Goal: Task Accomplishment & Management: Manage account settings

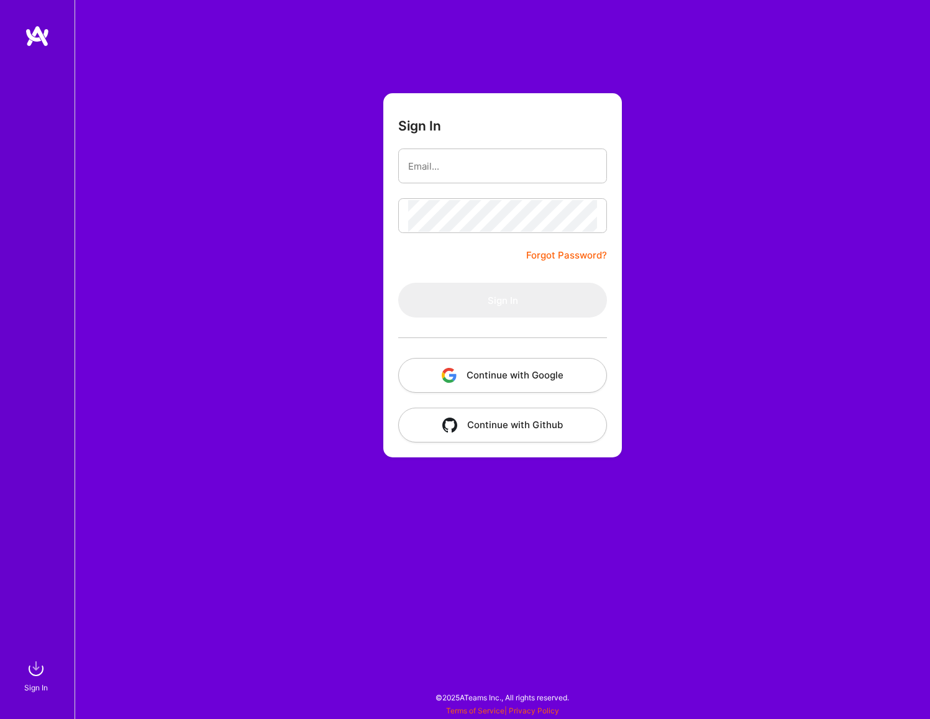
click at [581, 385] on button "Continue with Google" at bounding box center [502, 375] width 209 height 35
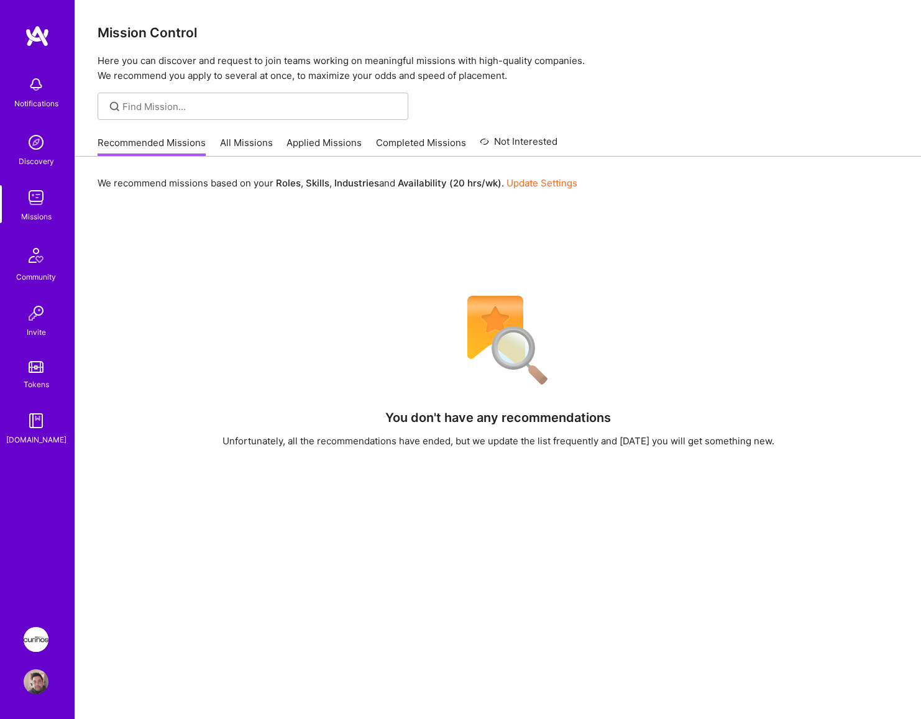
click at [34, 633] on img at bounding box center [36, 639] width 25 height 25
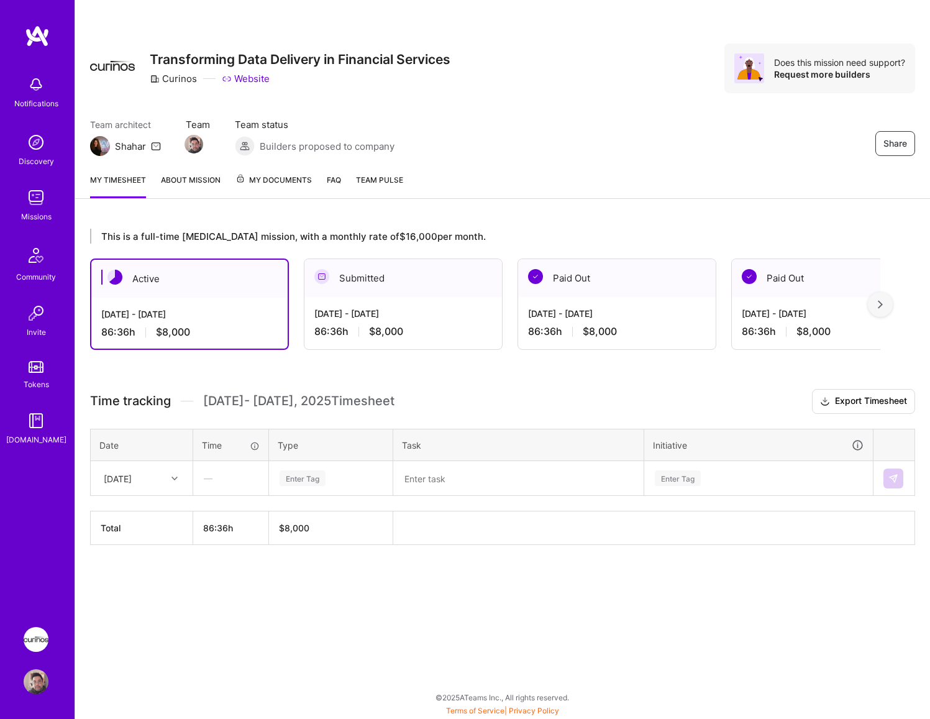
click at [155, 145] on icon at bounding box center [156, 146] width 10 height 10
click at [835, 627] on div "Share Transforming Data Delivery in Financial Services Curinos Website Does thi…" at bounding box center [503, 359] width 856 height 719
click at [116, 140] on div "Shahar" at bounding box center [130, 146] width 31 height 13
click at [96, 142] on img at bounding box center [100, 146] width 20 height 20
click at [155, 146] on icon at bounding box center [156, 146] width 10 height 10
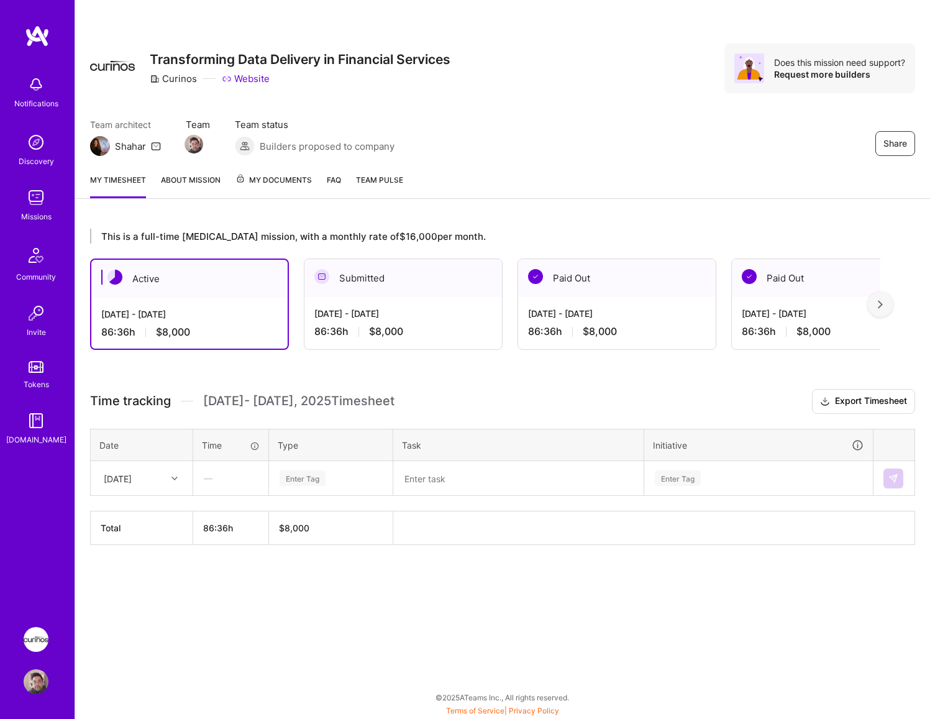
drag, startPoint x: 157, startPoint y: 142, endPoint x: 600, endPoint y: 155, distance: 442.5
click at [600, 155] on div "Team architect Shahar Team Team status Builders proposed to company Share" at bounding box center [502, 137] width 825 height 38
click at [556, 143] on div "Team architect Shahar Team Team status Builders proposed to company Share" at bounding box center [502, 137] width 825 height 38
click at [598, 144] on div "Team architect Shahar Team Team status Builders proposed to company Share" at bounding box center [502, 137] width 825 height 38
click at [160, 150] on icon at bounding box center [156, 146] width 10 height 10
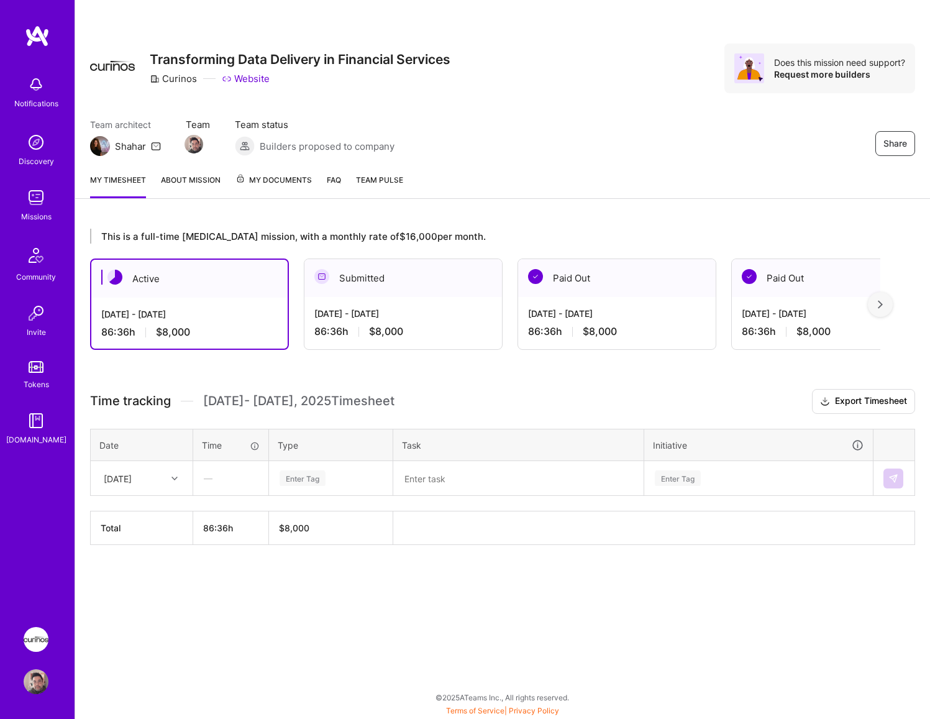
click at [823, 649] on div "Share Transforming Data Delivery in Financial Services Curinos Website Does thi…" at bounding box center [503, 359] width 856 height 719
click at [557, 133] on div "Team architect Shahar Team Team status Builders proposed to company Share" at bounding box center [502, 137] width 825 height 38
click at [178, 181] on link "About Mission" at bounding box center [191, 185] width 60 height 25
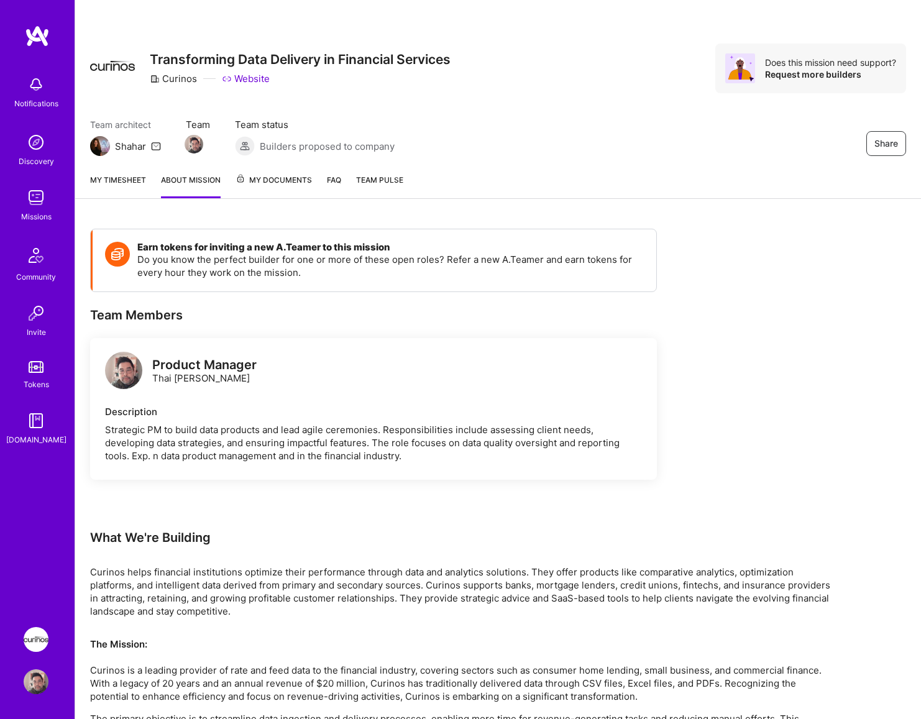
click at [131, 183] on link "My timesheet" at bounding box center [118, 185] width 56 height 25
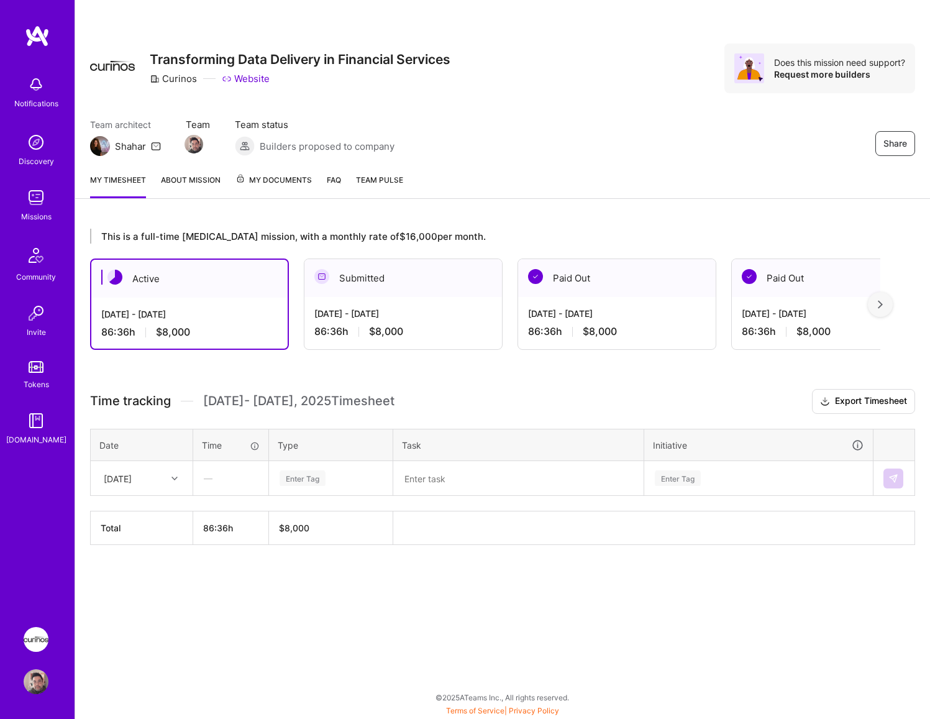
click at [332, 188] on link "FAQ" at bounding box center [334, 185] width 14 height 25
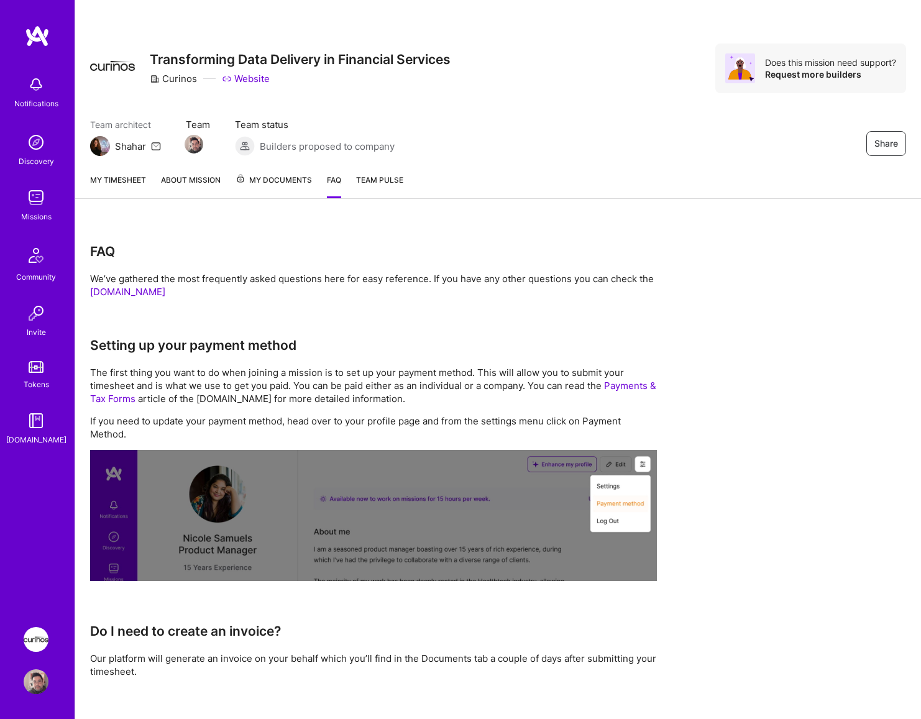
click at [384, 179] on span "Team Pulse" at bounding box center [379, 179] width 47 height 9
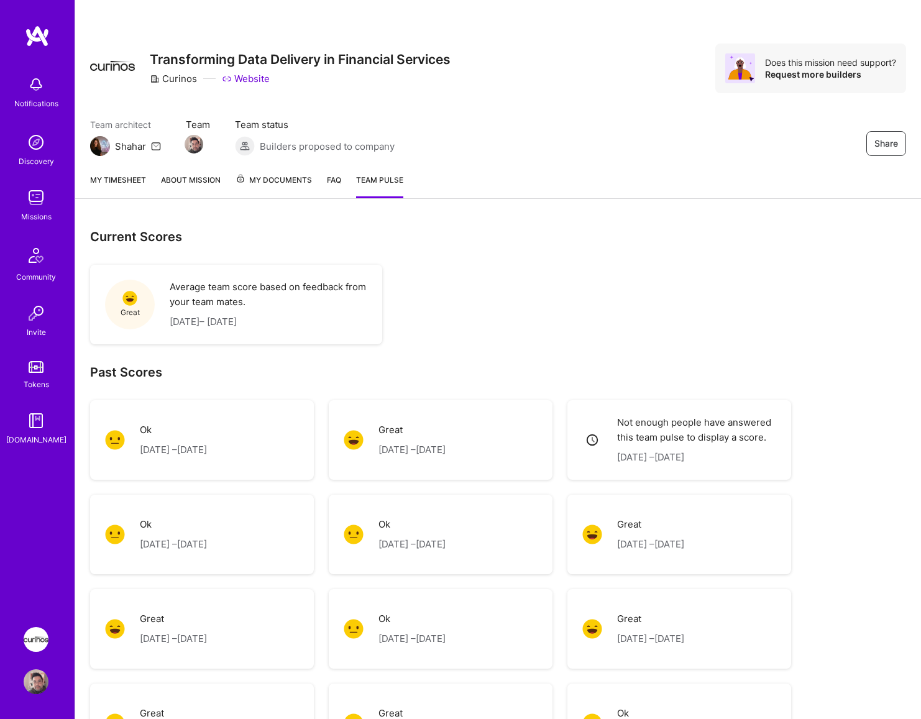
click at [331, 175] on link "FAQ" at bounding box center [334, 185] width 14 height 25
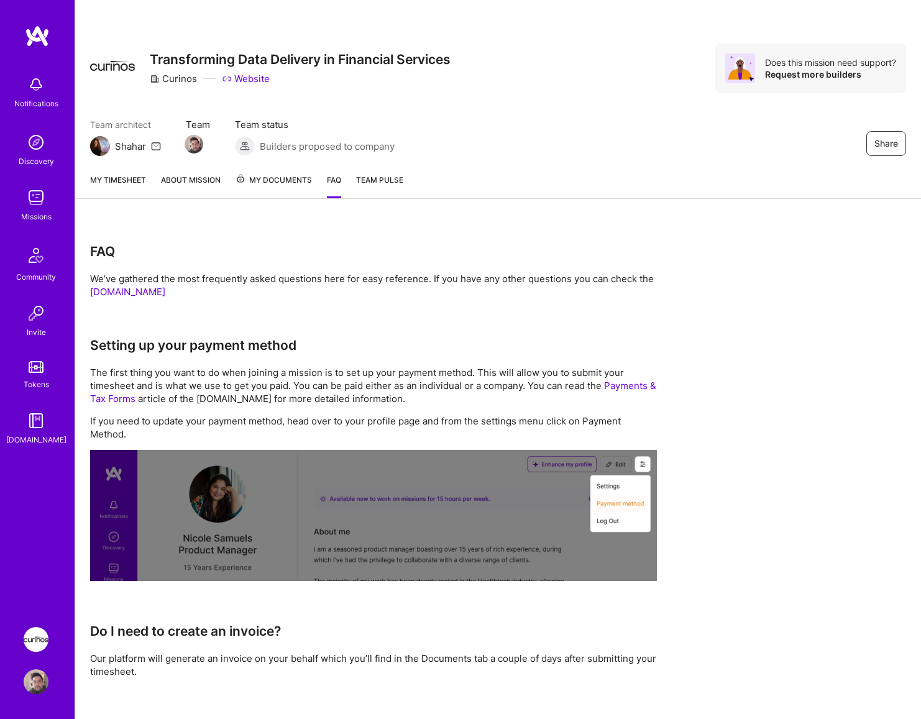
click at [271, 181] on span "My Documents" at bounding box center [273, 180] width 76 height 14
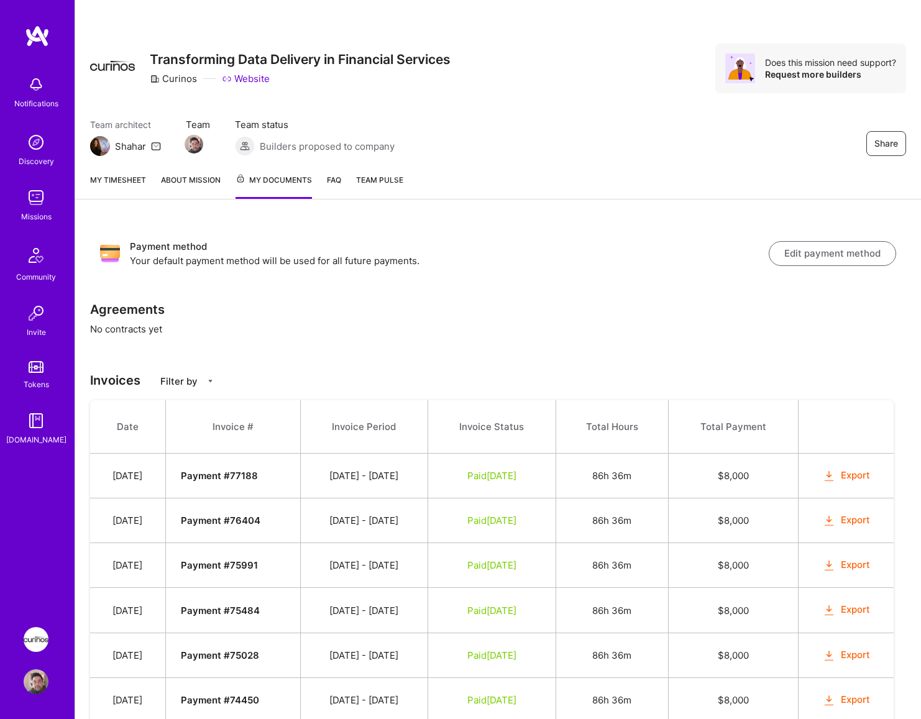
click at [341, 178] on div "My timesheet About Mission My Documents FAQ Team Pulse" at bounding box center [498, 181] width 846 height 36
click at [140, 188] on link "My timesheet" at bounding box center [118, 185] width 56 height 25
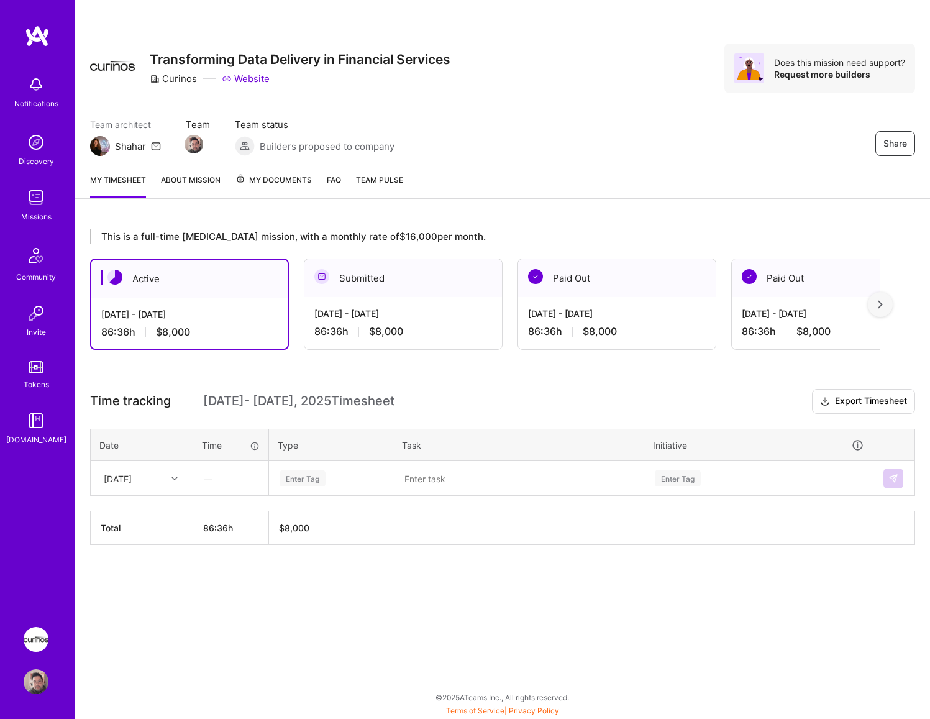
click at [171, 187] on link "About Mission" at bounding box center [191, 185] width 60 height 25
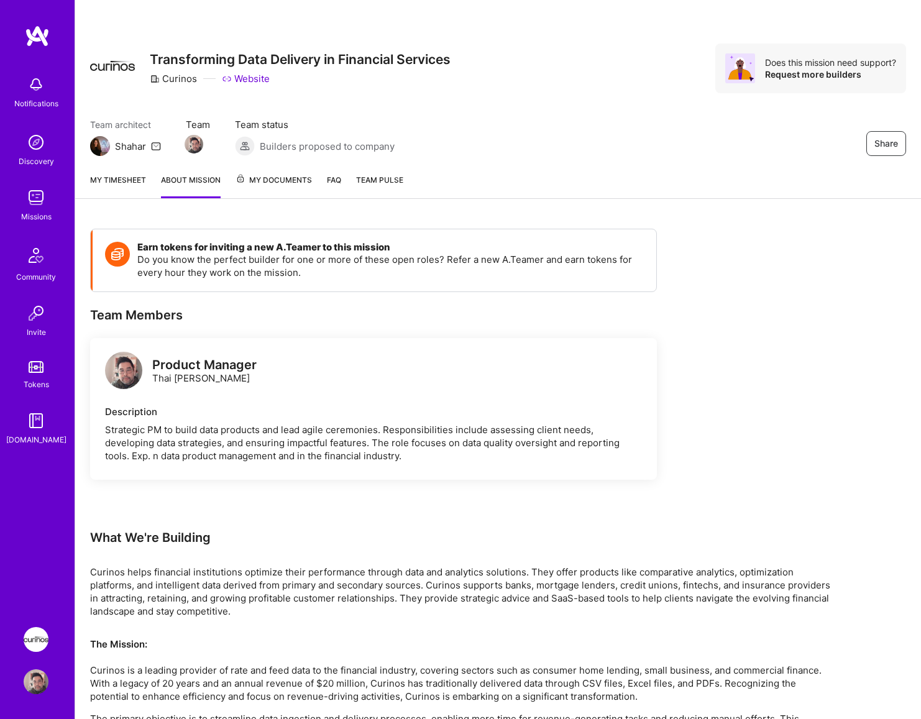
click at [101, 191] on link "My timesheet" at bounding box center [118, 185] width 56 height 25
